Goal: Task Accomplishment & Management: Manage account settings

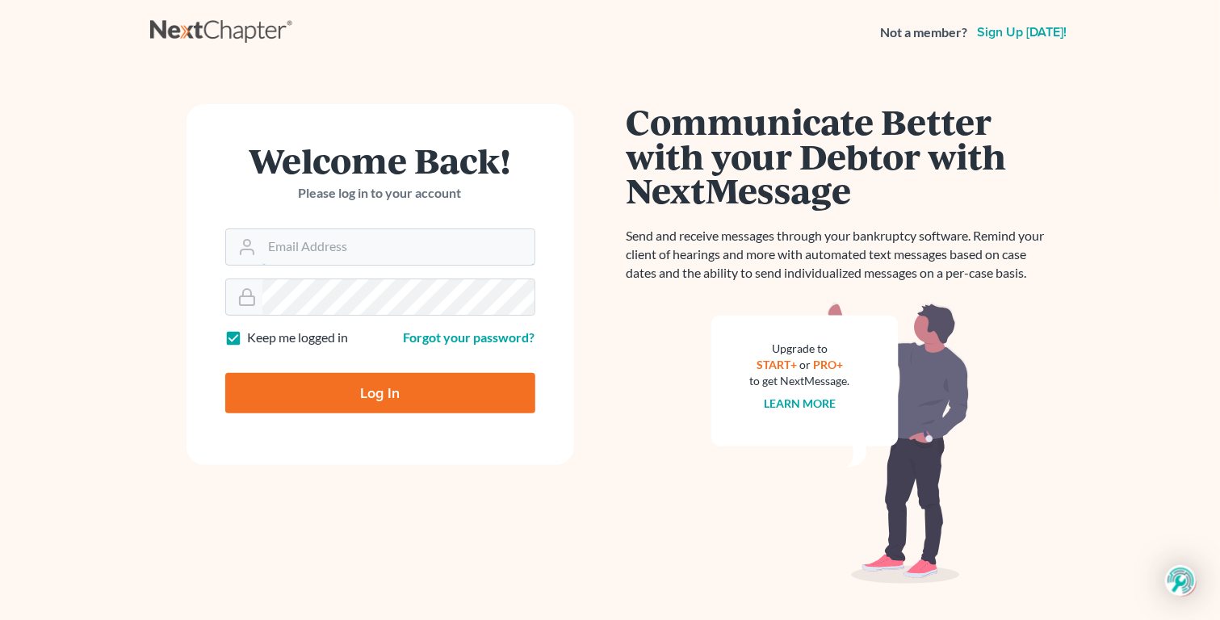
type input "[EMAIL_ADDRESS][DOMAIN_NAME]"
drag, startPoint x: 0, startPoint y: 0, endPoint x: 367, endPoint y: 429, distance: 564.2
click at [367, 413] on input "Log In" at bounding box center [380, 393] width 310 height 40
type input "Thinking..."
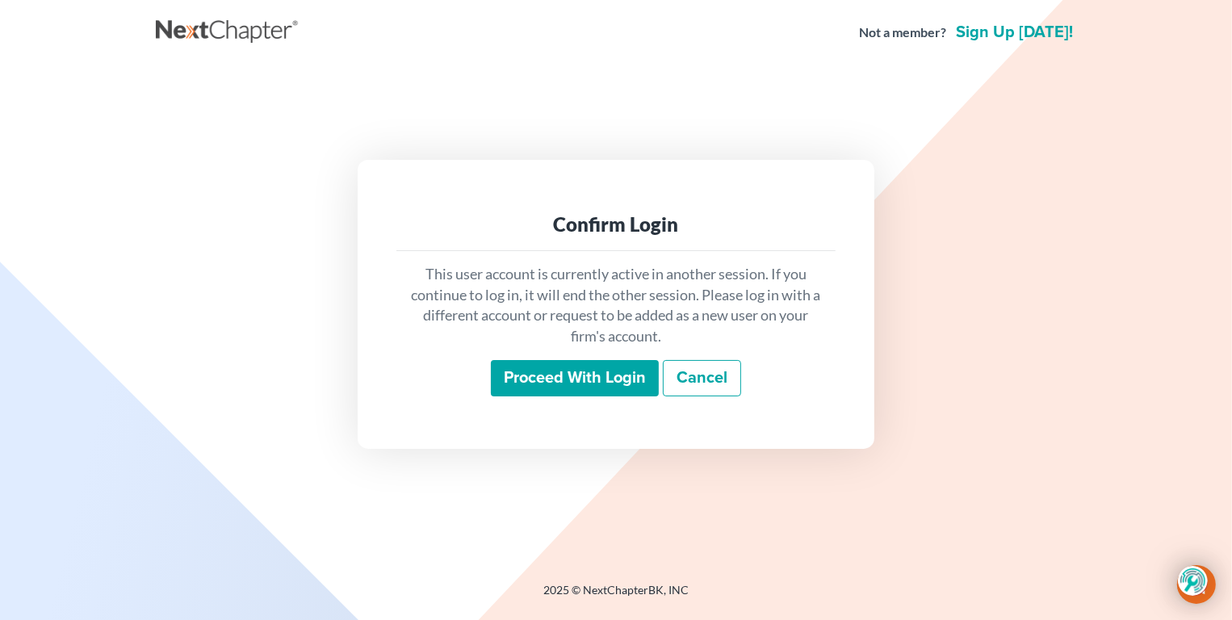
click at [539, 376] on input "Proceed with login" at bounding box center [575, 378] width 168 height 37
